Goal: Task Accomplishment & Management: Use online tool/utility

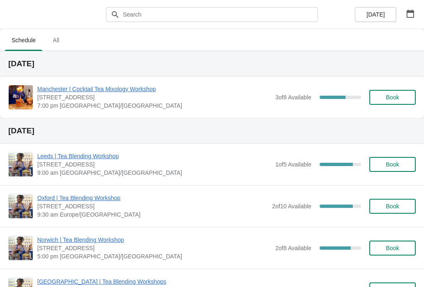
click at [416, 7] on button "button" at bounding box center [410, 13] width 15 height 15
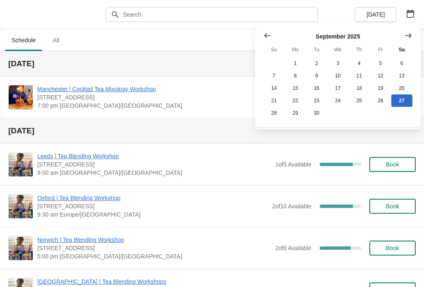
click at [193, 51] on div "Schedule All Schedule All" at bounding box center [212, 40] width 424 height 22
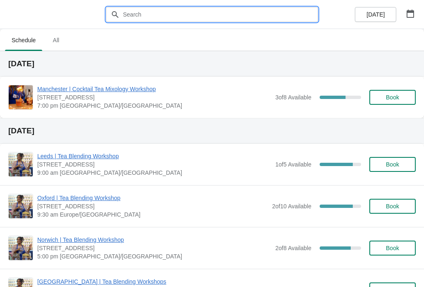
click at [234, 12] on input "text" at bounding box center [221, 14] width 196 height 15
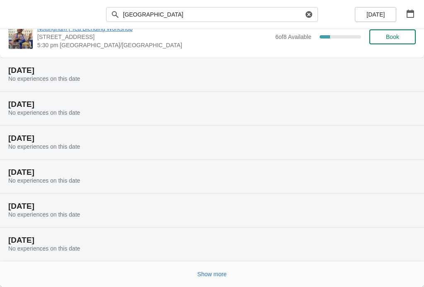
scroll to position [94, 0]
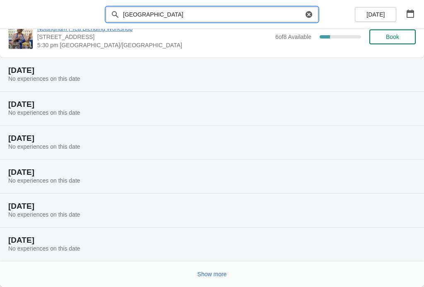
type input "[GEOGRAPHIC_DATA]"
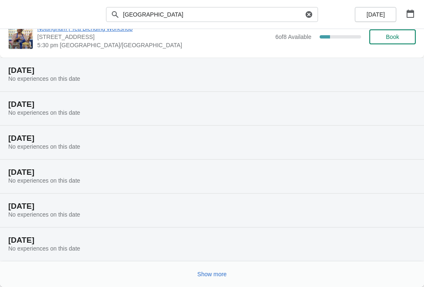
click at [217, 275] on span "Show more" at bounding box center [212, 274] width 29 height 7
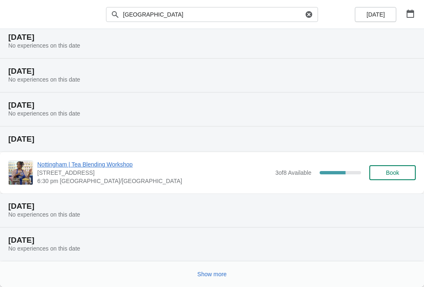
scroll to position [399, 0]
click at [223, 276] on span "Show more" at bounding box center [212, 274] width 29 height 7
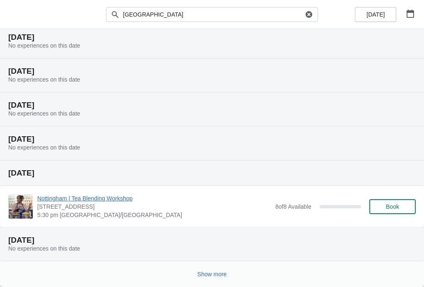
scroll to position [704, 0]
click at [217, 277] on span "Show more" at bounding box center [212, 274] width 29 height 7
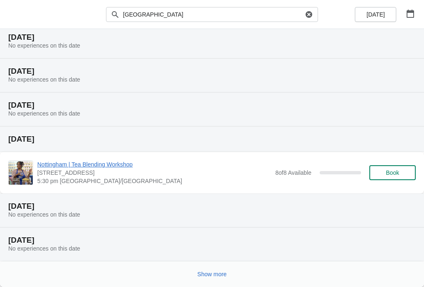
scroll to position [1009, 0]
click at [212, 276] on span "Show more" at bounding box center [212, 274] width 29 height 7
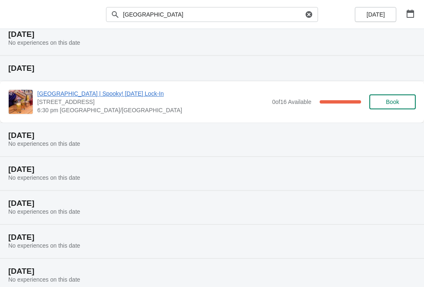
scroll to position [1249, 0]
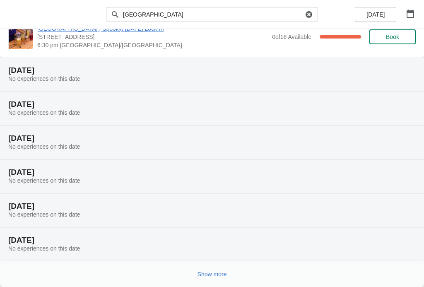
click at [207, 270] on button "Show more" at bounding box center [212, 274] width 36 height 15
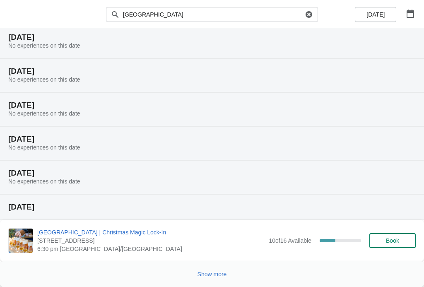
scroll to position [1619, 0]
click at [215, 272] on span "Show more" at bounding box center [212, 274] width 29 height 7
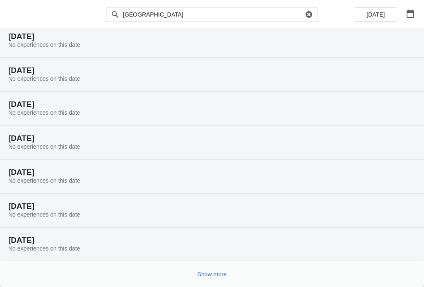
scroll to position [1924, 0]
click at [214, 275] on span "Show more" at bounding box center [212, 274] width 29 height 7
click at [191, 267] on div "Show more" at bounding box center [209, 271] width 414 height 16
click at [190, 276] on div "Show more" at bounding box center [209, 271] width 414 height 16
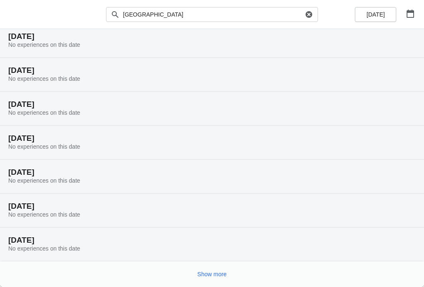
click at [205, 278] on button "Show more" at bounding box center [212, 274] width 36 height 15
click at [211, 274] on span "Show more" at bounding box center [212, 274] width 29 height 7
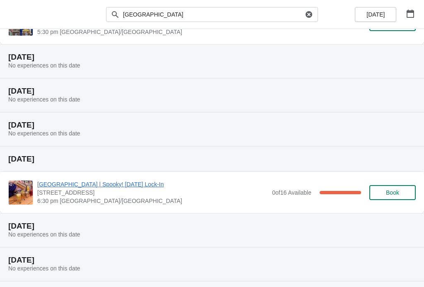
scroll to position [1158, 0]
